Goal: Task Accomplishment & Management: Complete application form

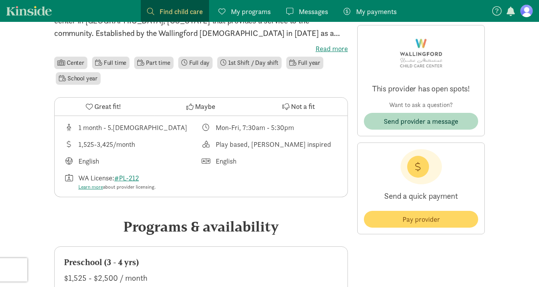
scroll to position [234, 0]
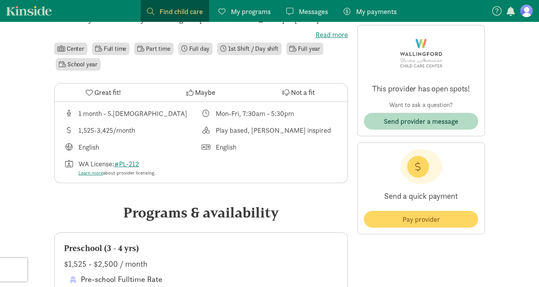
drag, startPoint x: 93, startPoint y: 91, endPoint x: 88, endPoint y: 85, distance: 7.8
click at [93, 91] on icon at bounding box center [89, 92] width 7 height 7
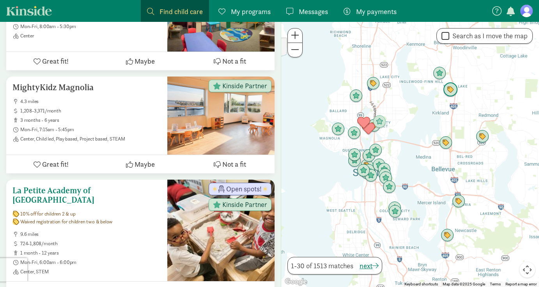
scroll to position [1210, 0]
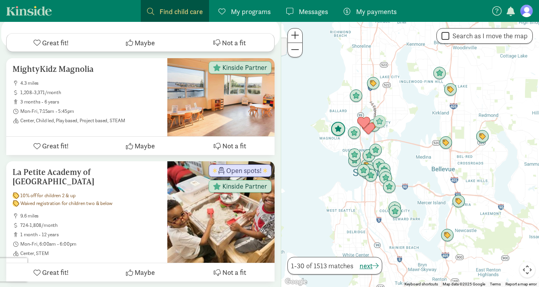
click at [342, 126] on img "Click to see details" at bounding box center [338, 129] width 15 height 15
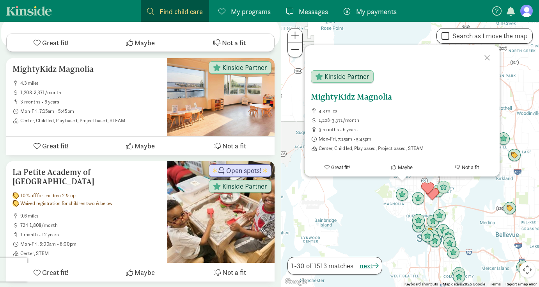
click at [359, 95] on h5 "MightyKidz Magnolia" at bounding box center [402, 96] width 183 height 9
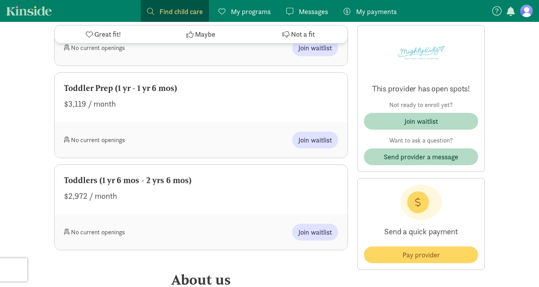
scroll to position [937, 0]
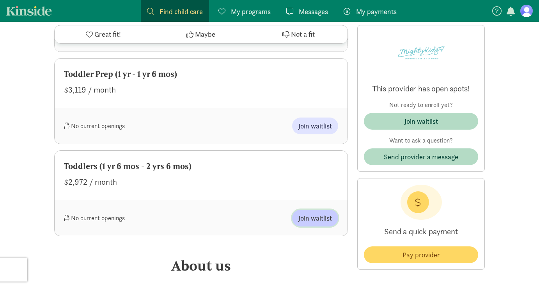
click at [321, 218] on span "Join waitlist" at bounding box center [316, 218] width 34 height 11
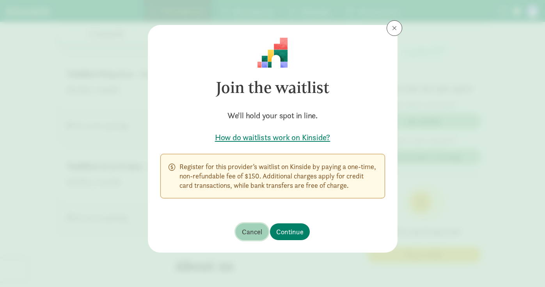
click at [251, 229] on span "Cancel" at bounding box center [252, 231] width 20 height 11
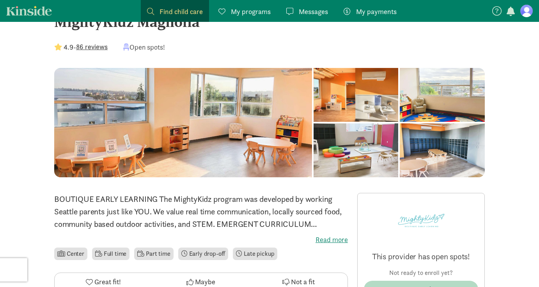
scroll to position [0, 0]
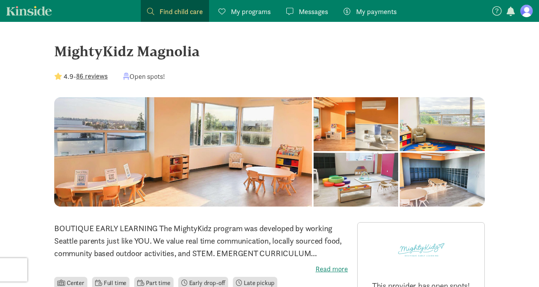
drag, startPoint x: 57, startPoint y: 52, endPoint x: 247, endPoint y: 50, distance: 190.5
click at [247, 50] on div "MightyKidz Magnolia" at bounding box center [269, 51] width 431 height 21
